Goal: Find specific page/section: Find specific page/section

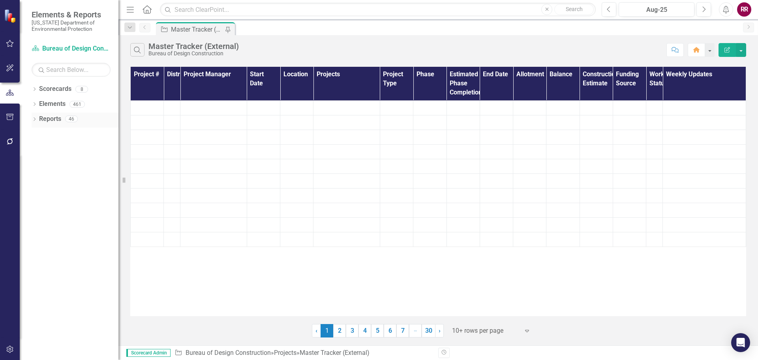
click at [58, 121] on link "Reports" at bounding box center [50, 119] width 22 height 9
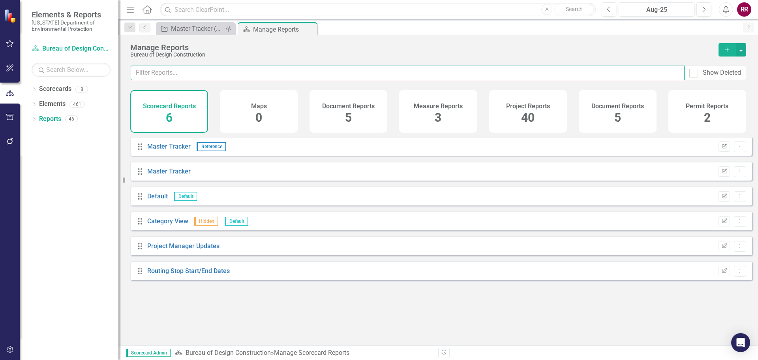
click at [188, 74] on input "text" at bounding box center [408, 73] width 554 height 15
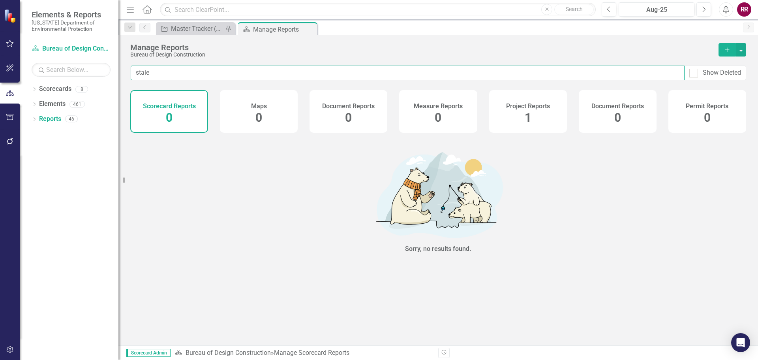
type input "stale"
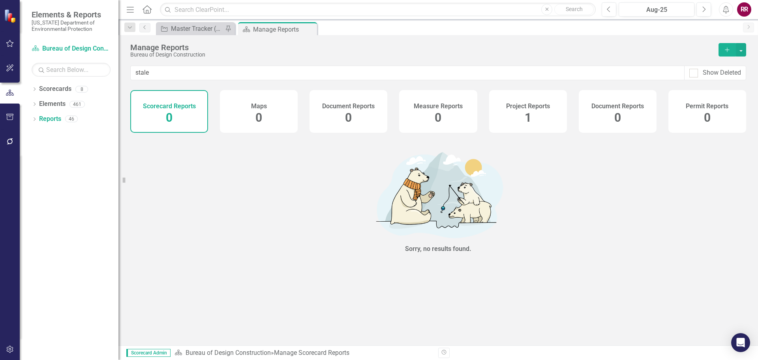
click at [535, 120] on div "Project Reports 1" at bounding box center [528, 111] width 78 height 43
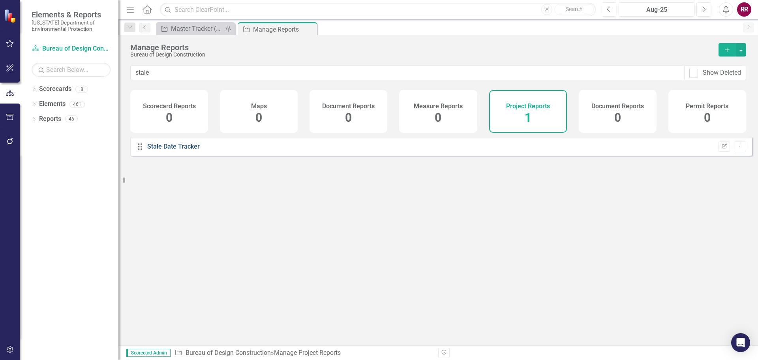
click at [165, 150] on link "Stale Date Tracker" at bounding box center [173, 147] width 53 height 8
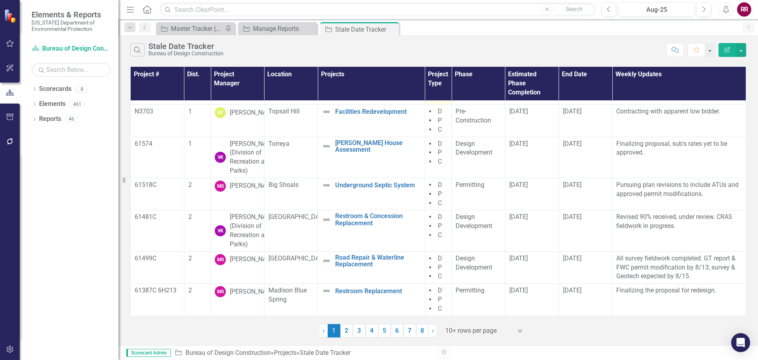
scroll to position [161, 0]
click at [350, 329] on link "2" at bounding box center [346, 330] width 13 height 13
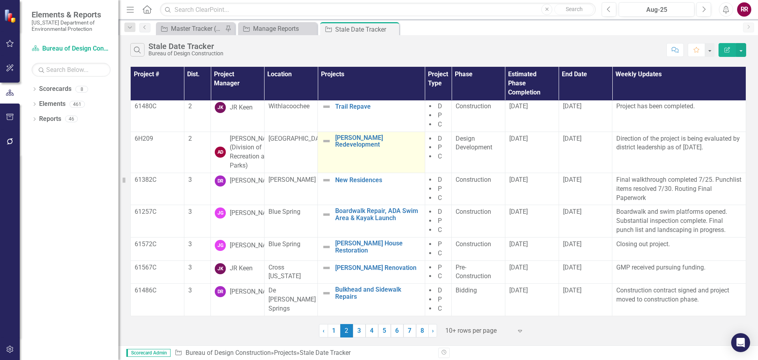
scroll to position [167, 0]
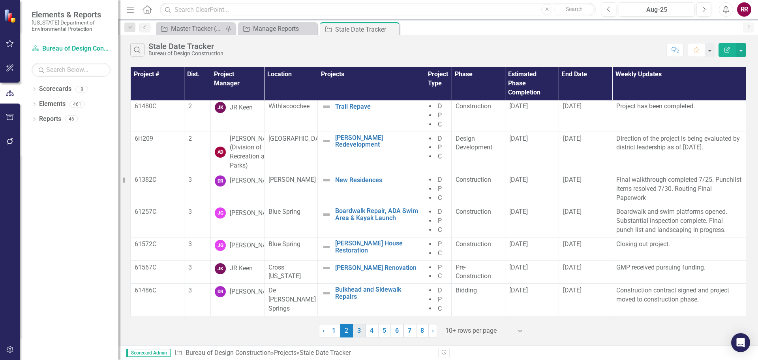
click at [359, 329] on link "3" at bounding box center [359, 330] width 13 height 13
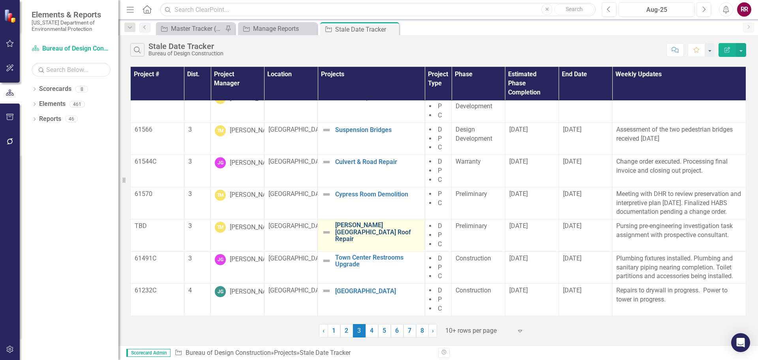
scroll to position [104, 0]
click at [375, 329] on link "4" at bounding box center [372, 330] width 13 height 13
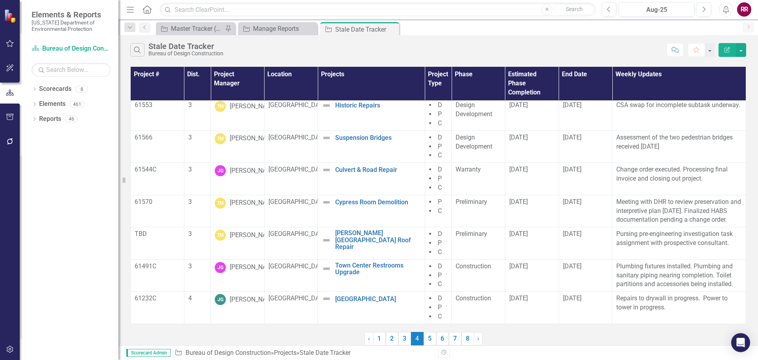
scroll to position [0, 0]
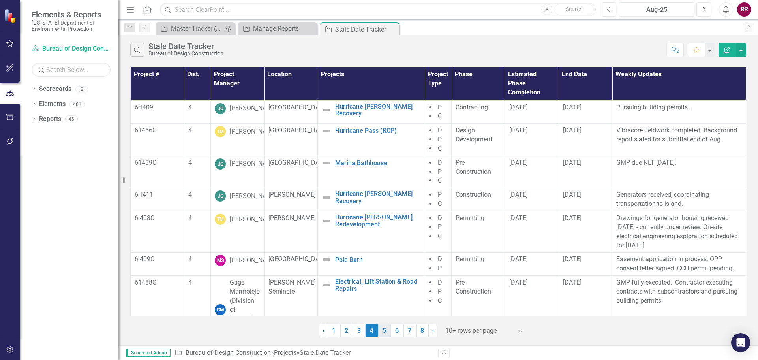
click at [385, 328] on link "5" at bounding box center [384, 330] width 13 height 13
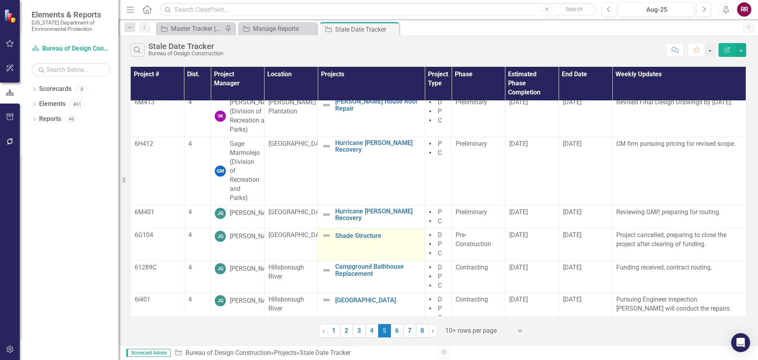
scroll to position [167, 0]
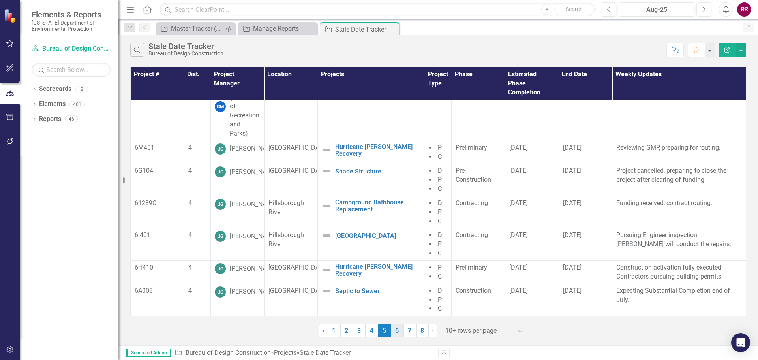
click at [397, 331] on link "6" at bounding box center [397, 330] width 13 height 13
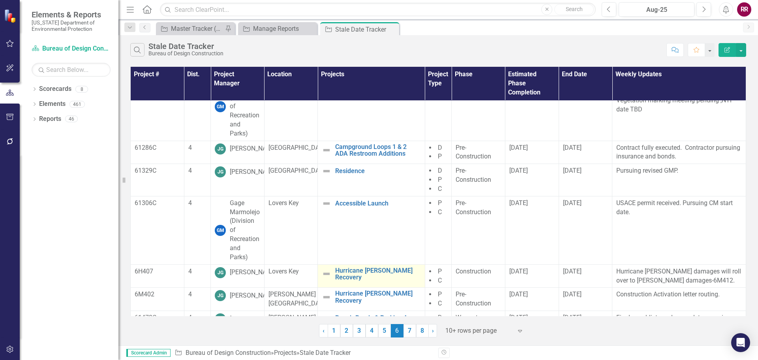
scroll to position [185, 0]
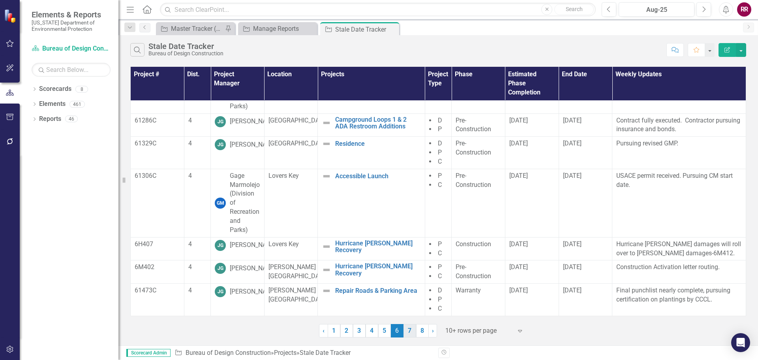
click at [410, 329] on link "7" at bounding box center [410, 330] width 13 height 13
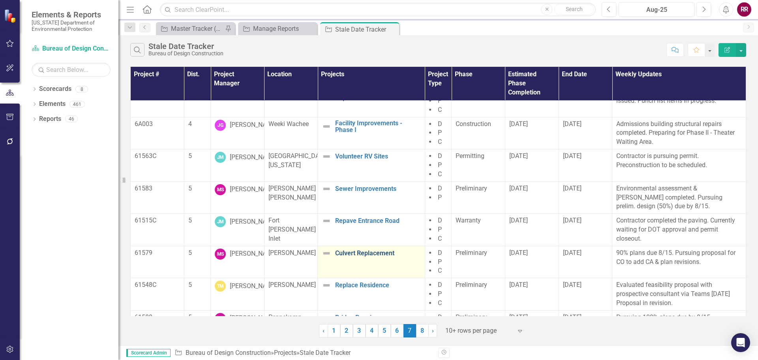
scroll to position [0, 0]
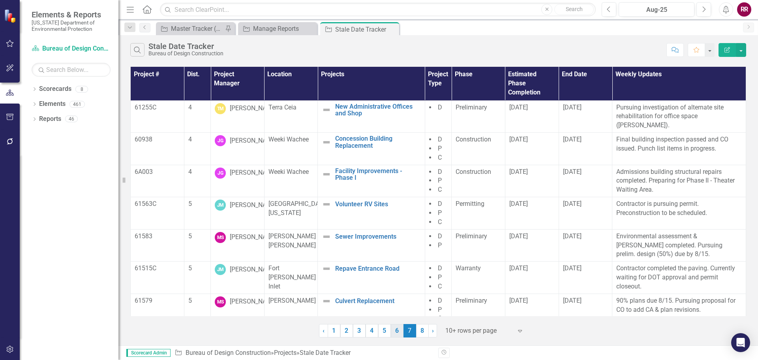
click at [397, 330] on link "6" at bounding box center [397, 330] width 13 height 13
